Goal: Task Accomplishment & Management: Complete application form

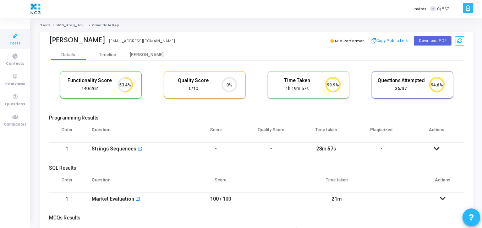
click at [167, 120] on h5 "Programming Results" at bounding box center [256, 118] width 415 height 6
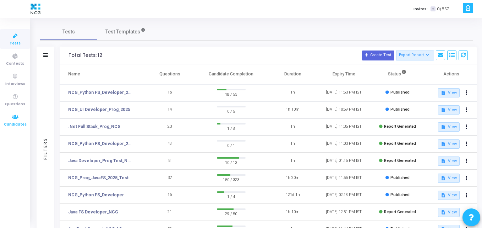
click at [16, 118] on icon at bounding box center [15, 117] width 15 height 9
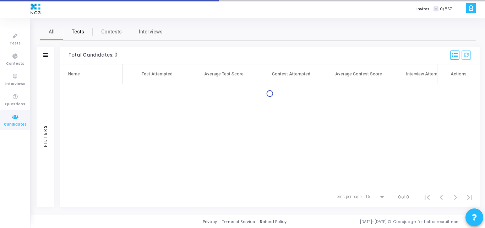
click at [72, 31] on span "Tests" at bounding box center [78, 31] width 12 height 7
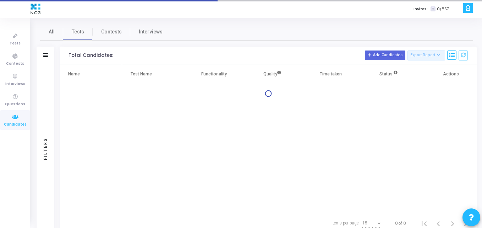
drag, startPoint x: 51, startPoint y: 56, endPoint x: 47, endPoint y: 55, distance: 4.3
click at [47, 55] on div "Filters" at bounding box center [46, 56] width 18 height 18
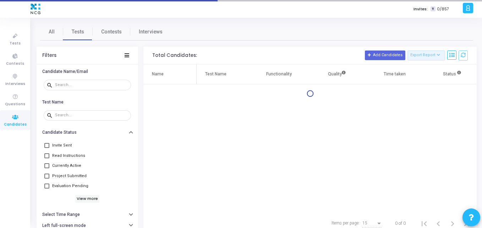
click at [47, 55] on div "Filters" at bounding box center [49, 56] width 14 height 6
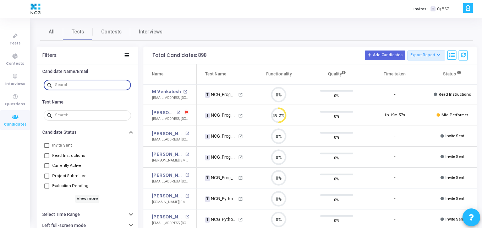
click at [68, 84] on input "text" at bounding box center [91, 85] width 73 height 4
paste input "ruturajpatil503@gmail.com"
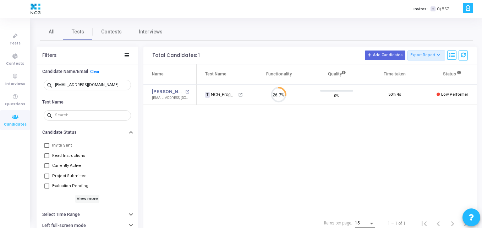
click at [270, 122] on div "Name Test Name Functionality Quality Time taken Status Actions Ruturaj Patil op…" at bounding box center [309, 138] width 333 height 149
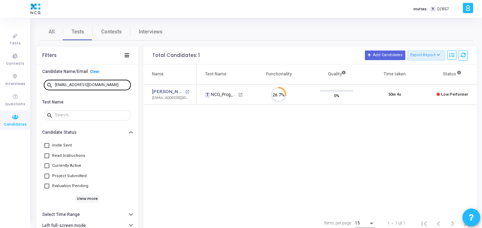
drag, startPoint x: 116, startPoint y: 81, endPoint x: 114, endPoint y: 85, distance: 4.6
click at [114, 85] on div "ruturajpatil503@gmail.com" at bounding box center [91, 84] width 73 height 11
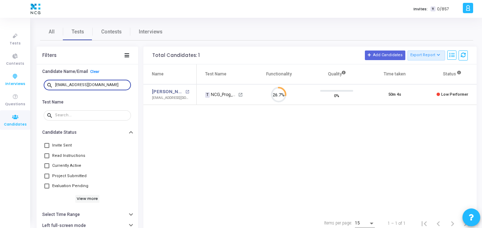
drag, startPoint x: 114, startPoint y: 85, endPoint x: 0, endPoint y: 79, distance: 113.8
click at [0, 79] on div "Tests Contests Interviews Questions Candidates Invites: T 0/857 K Kajal Setting…" at bounding box center [241, 114] width 482 height 228
paste input "abhishekgodase555"
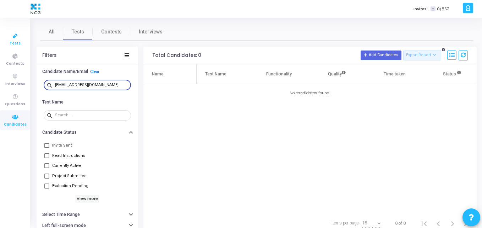
type input "abhishekgodase555@gmail.com"
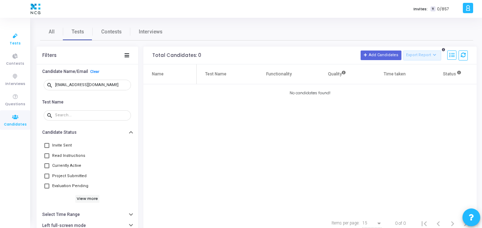
click at [18, 39] on icon at bounding box center [15, 36] width 15 height 9
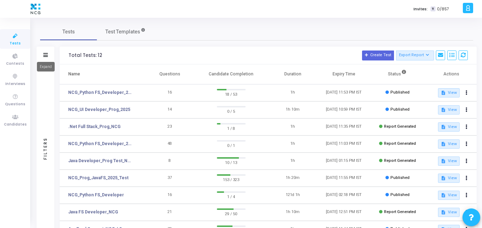
click at [43, 55] on icon at bounding box center [45, 55] width 5 height 4
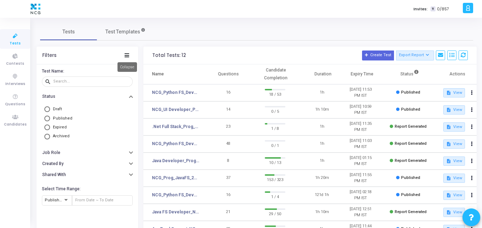
click at [125, 56] on icon at bounding box center [127, 55] width 5 height 4
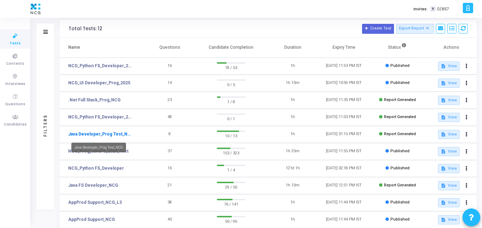
click at [96, 154] on mat-tooltip-component "Java Developer_Prog Test_NCG" at bounding box center [98, 147] width 65 height 20
click at [107, 151] on div "Java Developer_Prog Test_NCG" at bounding box center [98, 147] width 55 height 10
click at [143, 149] on td "NCG_Prog_JavaFS_2025_Test" at bounding box center [102, 151] width 84 height 17
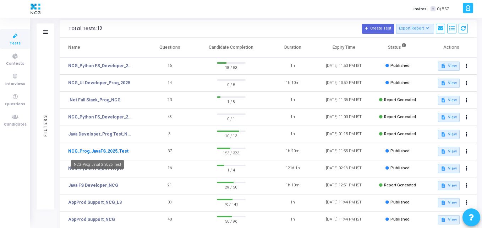
click at [114, 149] on link "NCG_Prog_JavaFS_2025_Test" at bounding box center [98, 151] width 60 height 6
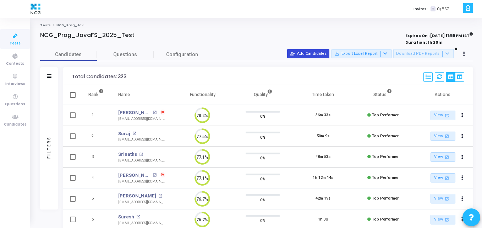
click at [308, 53] on button "person_add_alt Add Candidates" at bounding box center [308, 53] width 42 height 9
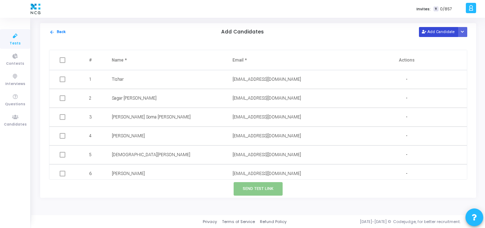
click at [436, 32] on button "Add Candidate" at bounding box center [438, 32] width 39 height 10
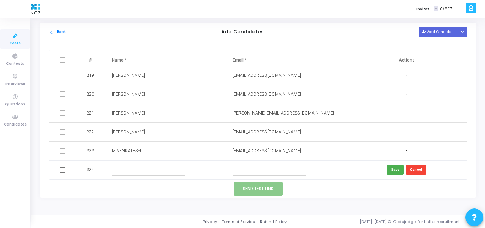
click at [249, 170] on input "text" at bounding box center [269, 170] width 73 height 12
paste input "abhishekgodase555@gmail.com"
type input "abhishekgodase555@gmail.com"
click at [116, 166] on input "text" at bounding box center [148, 170] width 73 height 12
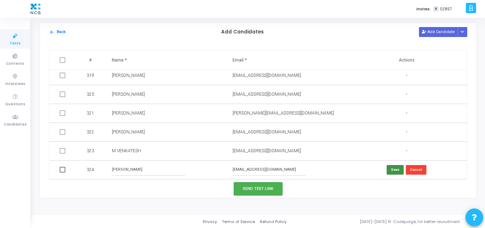
type input "Abhishek Godase"
click at [390, 166] on button "Save" at bounding box center [395, 170] width 17 height 10
click at [62, 169] on span at bounding box center [63, 169] width 6 height 6
click at [62, 172] on input "checkbox" at bounding box center [62, 172] width 0 height 0
checkbox input "true"
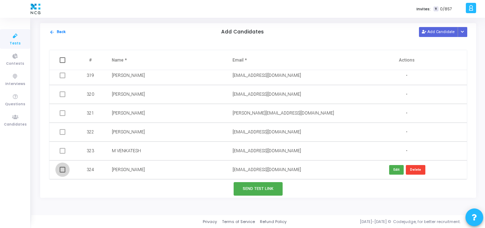
checkbox input "true"
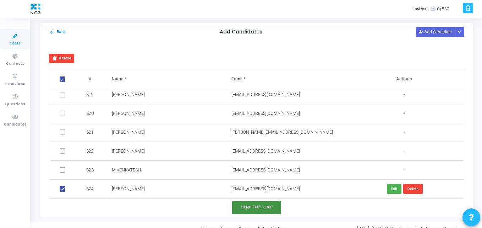
click at [261, 211] on button "Send Test Link" at bounding box center [256, 207] width 49 height 13
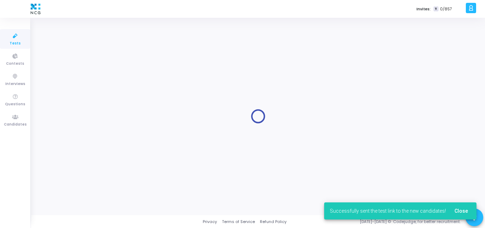
click at [290, 111] on div at bounding box center [258, 116] width 436 height 186
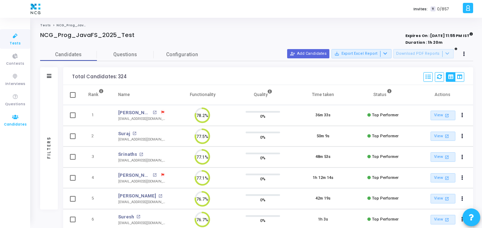
click at [15, 113] on icon at bounding box center [15, 117] width 15 height 9
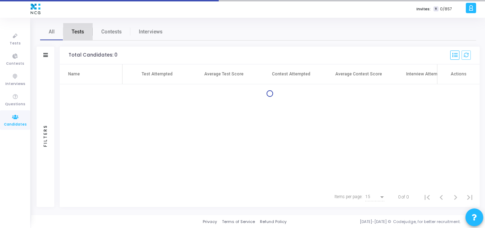
click at [76, 31] on span "Tests" at bounding box center [78, 31] width 12 height 7
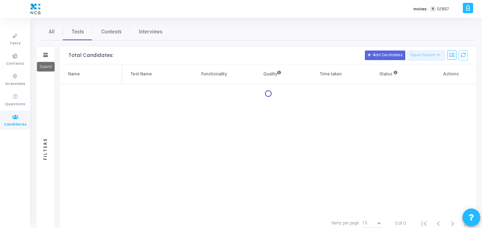
click at [44, 56] on icon at bounding box center [45, 55] width 5 height 4
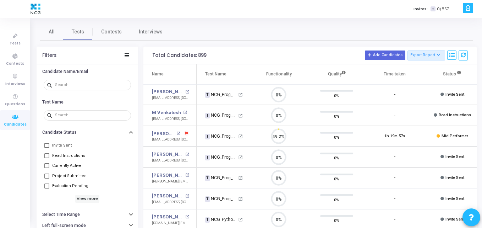
scroll to position [15, 18]
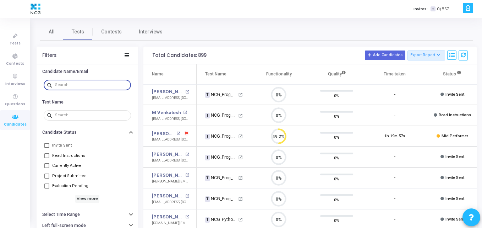
click at [70, 84] on input "text" at bounding box center [91, 85] width 73 height 4
paste input "abhishekgodase555@gmail.com"
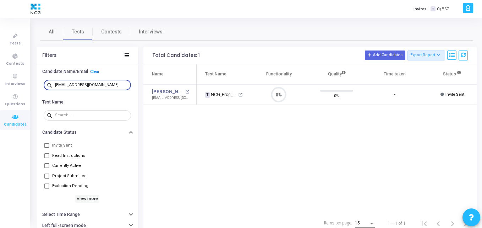
type input "abhishekgodase555@gmail.com"
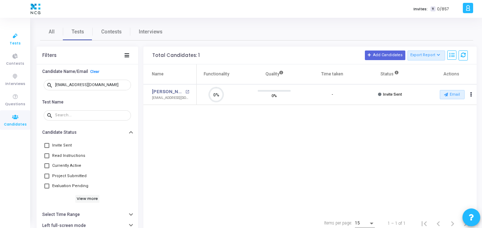
click at [12, 39] on icon at bounding box center [15, 36] width 15 height 9
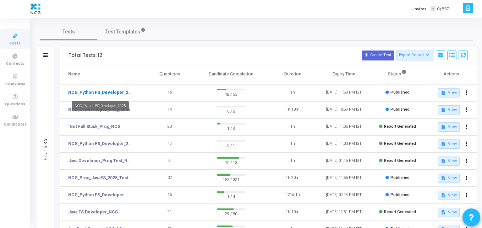
click at [114, 90] on link "NCG_Python FS_Developer_2025" at bounding box center [100, 92] width 65 height 6
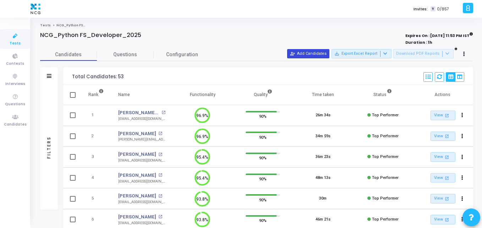
click at [313, 58] on button "person_add_alt Add Candidates" at bounding box center [308, 53] width 42 height 9
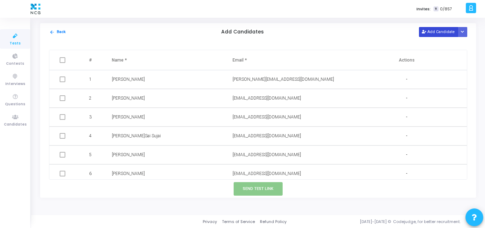
click at [430, 32] on button "Add Candidate" at bounding box center [438, 32] width 39 height 10
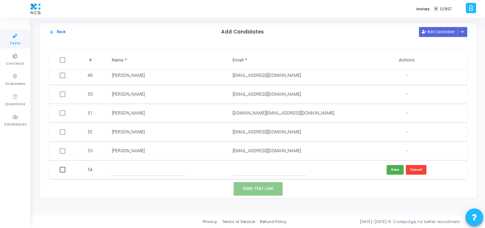
click at [245, 169] on input "text" at bounding box center [269, 170] width 73 height 12
paste input "khariprasad901@gmail.com"
type input "khariprasad901@gmail.com"
click at [135, 170] on input "text" at bounding box center [148, 170] width 73 height 12
paste input "K Hari Prasad"
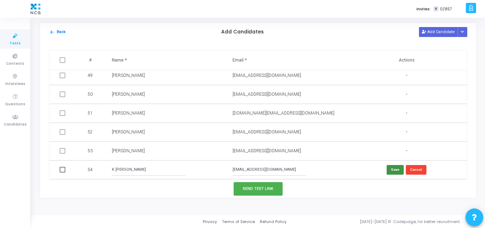
type input "K Hari Prasad"
click at [395, 166] on button "Save" at bounding box center [395, 170] width 17 height 10
click at [444, 33] on button "Add Candidate" at bounding box center [438, 32] width 39 height 10
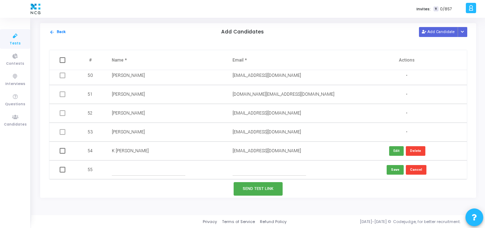
click at [251, 173] on input "text" at bounding box center [269, 170] width 73 height 12
paste input "vishwanathsa2206@gmail.com"
type input "vishwanathsa2206@gmail.com"
click at [441, 32] on button "Add Candidate" at bounding box center [438, 32] width 39 height 10
click at [118, 169] on input "text" at bounding box center [148, 170] width 73 height 12
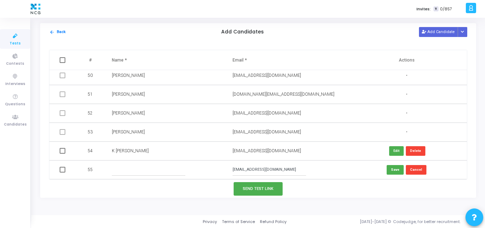
paste input "Vishwanath Arakeri"
type input "Vishwanath Arakeri"
click at [394, 168] on button "Save" at bounding box center [395, 170] width 17 height 10
click at [449, 27] on button "Add Candidate" at bounding box center [438, 32] width 39 height 10
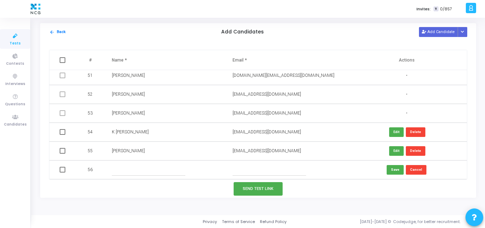
click at [244, 174] on input "text" at bounding box center [269, 170] width 73 height 12
paste input "ongsreekanth@gmail.com"
drag, startPoint x: 239, startPoint y: 169, endPoint x: 202, endPoint y: 164, distance: 37.3
click at [202, 164] on tr "56 ongsreekanth@gmail.com Save Cancel" at bounding box center [257, 169] width 417 height 19
type input "ongsreekanth@gmail.com"
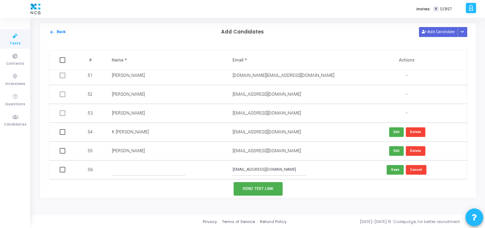
click at [112, 168] on input "text" at bounding box center [148, 170] width 73 height 12
paste input "Sreenath"
type input "Sreenath"
click at [395, 166] on button "Save" at bounding box center [395, 170] width 17 height 10
click at [448, 29] on button "Add Candidate" at bounding box center [438, 32] width 39 height 10
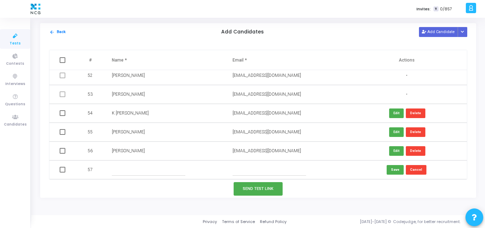
click at [246, 169] on input "text" at bounding box center [269, 170] width 73 height 12
paste input "vedantkumar58@gmail.com"
type input "vedantkumar58@gmail.com"
click at [142, 170] on input "text" at bounding box center [148, 170] width 73 height 12
paste input "Vedant Kumar"
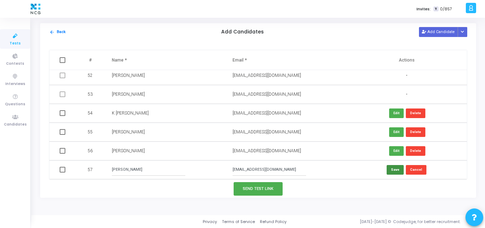
type input "Vedant Kumar"
click at [392, 169] on button "Save" at bounding box center [395, 170] width 17 height 10
click at [64, 113] on span at bounding box center [63, 113] width 6 height 6
click at [62, 116] on input "checkbox" at bounding box center [62, 116] width 0 height 0
checkbox input "true"
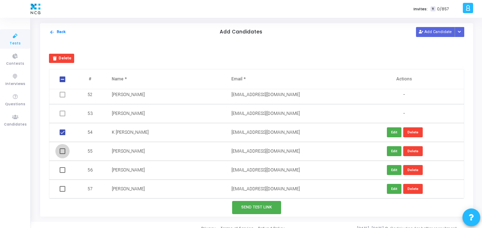
click at [61, 149] on span at bounding box center [63, 151] width 6 height 6
click at [62, 154] on input "checkbox" at bounding box center [62, 154] width 0 height 0
checkbox input "true"
click at [64, 174] on td at bounding box center [63, 169] width 28 height 19
drag, startPoint x: 62, startPoint y: 171, endPoint x: 62, endPoint y: 191, distance: 19.9
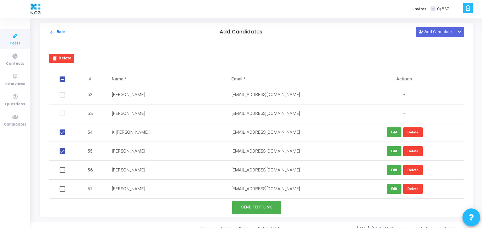
click at [62, 170] on span at bounding box center [63, 170] width 6 height 6
click at [62, 173] on input "checkbox" at bounding box center [62, 173] width 0 height 0
checkbox input "true"
click at [62, 190] on span at bounding box center [63, 189] width 6 height 6
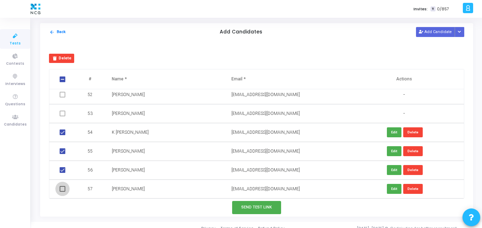
click at [62, 191] on input "checkbox" at bounding box center [62, 191] width 0 height 0
checkbox input "true"
click at [252, 203] on button "Send Test Link" at bounding box center [256, 207] width 49 height 13
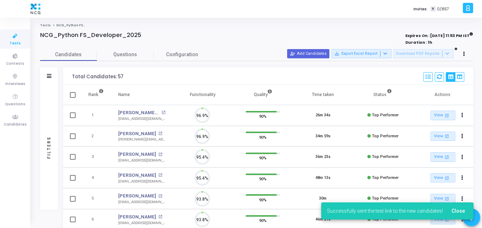
scroll to position [3, 3]
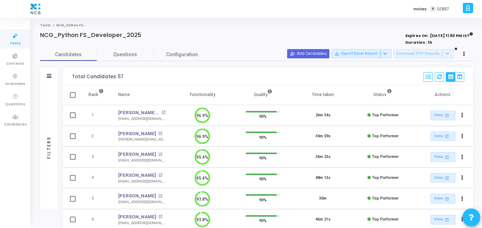
click at [170, 70] on div "Total Candidates: 57 Select S No Name Questions Functionality Quality Time Take…" at bounding box center [268, 76] width 410 height 18
click at [16, 45] on span "Tests" at bounding box center [15, 43] width 11 height 6
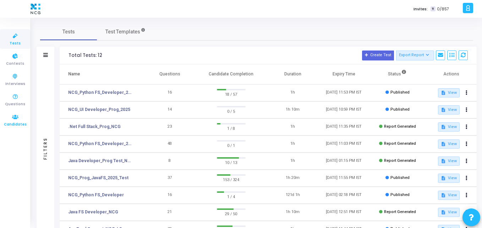
click at [13, 114] on icon at bounding box center [15, 117] width 15 height 9
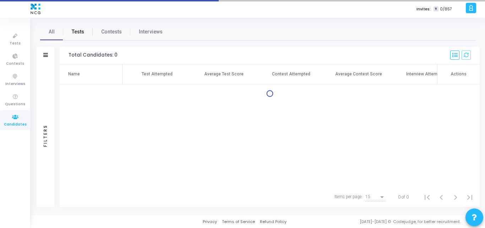
click at [77, 29] on span "Tests" at bounding box center [78, 31] width 12 height 7
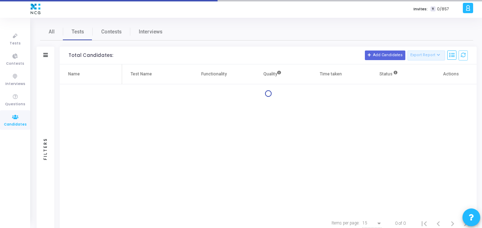
click at [41, 56] on div "Filters" at bounding box center [46, 56] width 18 height 18
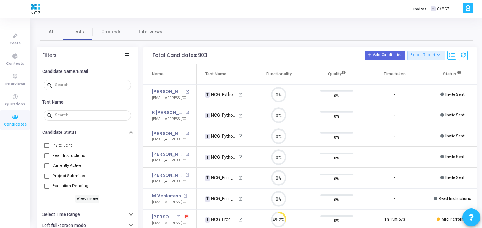
scroll to position [15, 18]
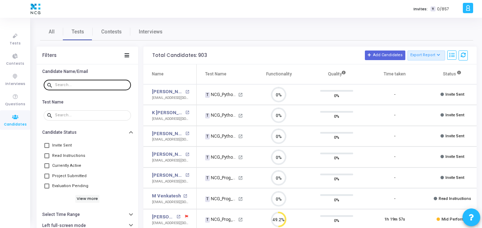
click at [69, 85] on input "text" at bounding box center [91, 85] width 73 height 4
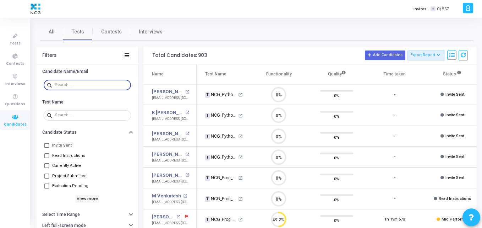
paste input "ritheeshreddy150@gmail.com"
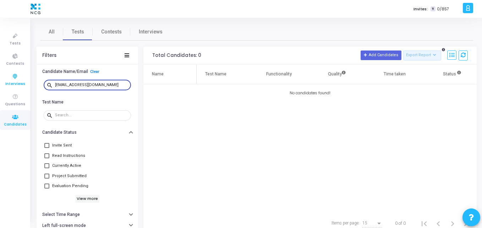
drag, startPoint x: 110, startPoint y: 84, endPoint x: 0, endPoint y: 83, distance: 110.4
click at [0, 83] on div "Tests Contests Interviews Questions Candidates Invites: T 0/857 K Kajal Setting…" at bounding box center [241, 114] width 482 height 228
paste input "swarnendra.kumar13"
type input "swarnendra.kumar13@gmail.com"
